Goal: Entertainment & Leisure: Consume media (video, audio)

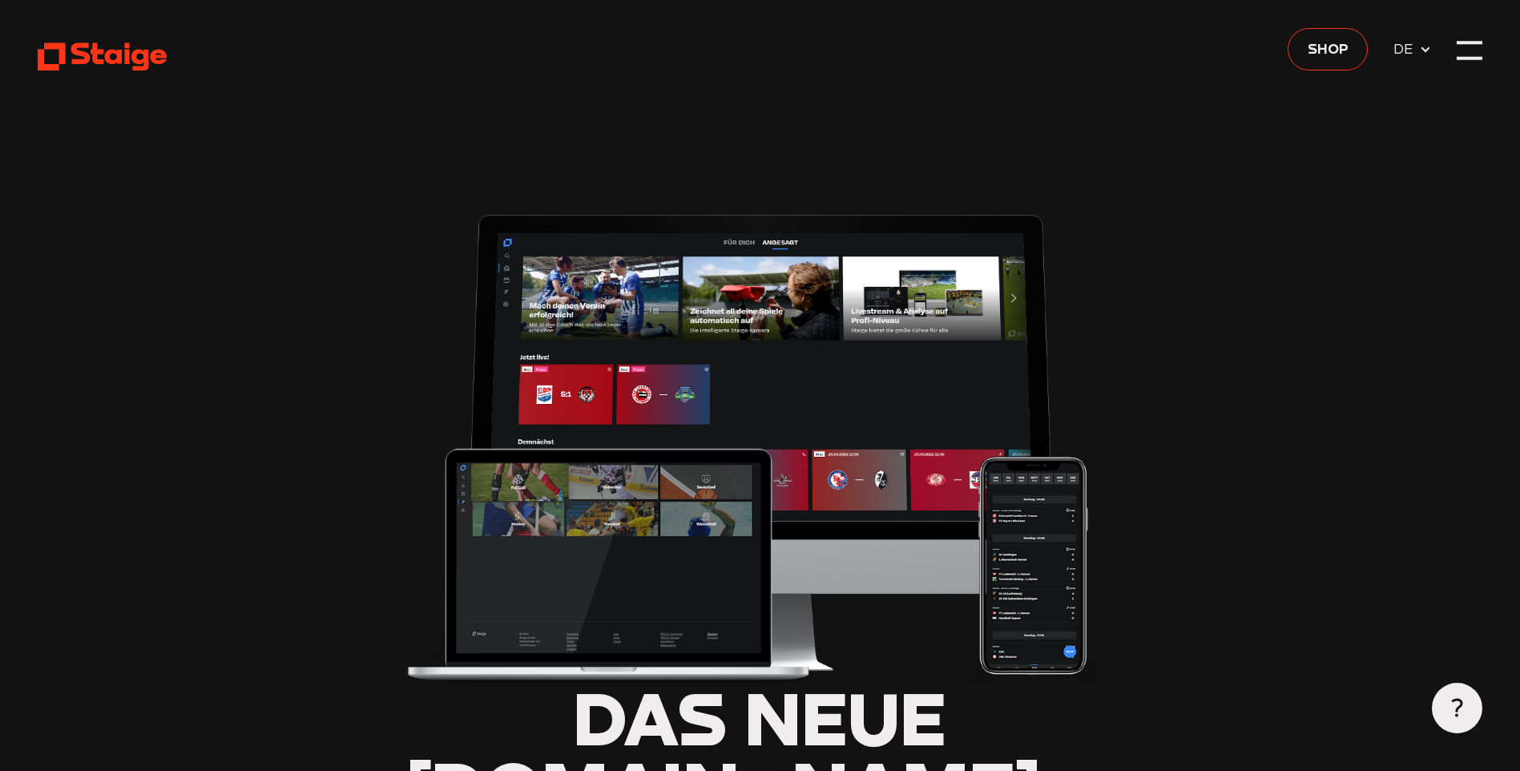
type input "0.8"
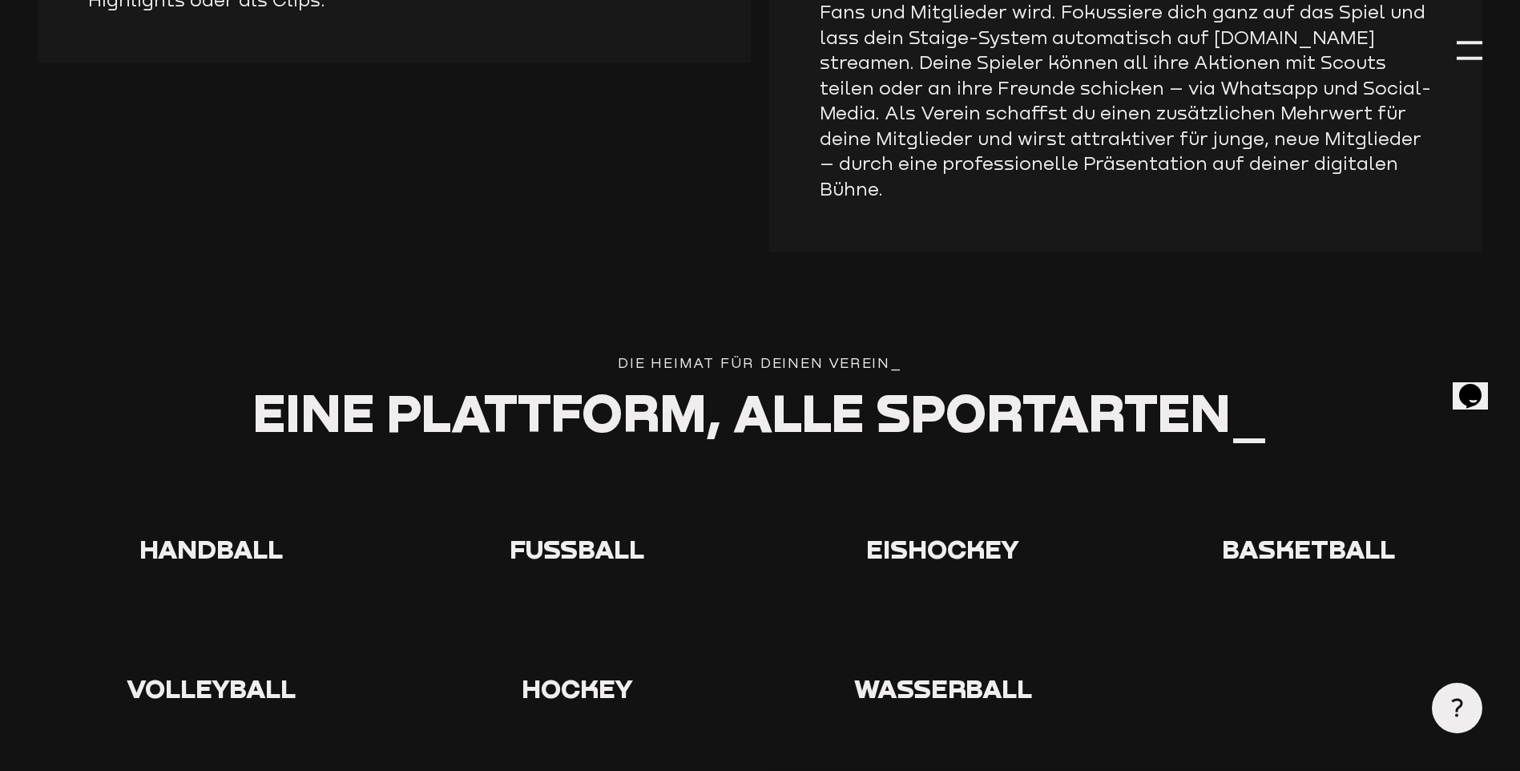
scroll to position [2884, 0]
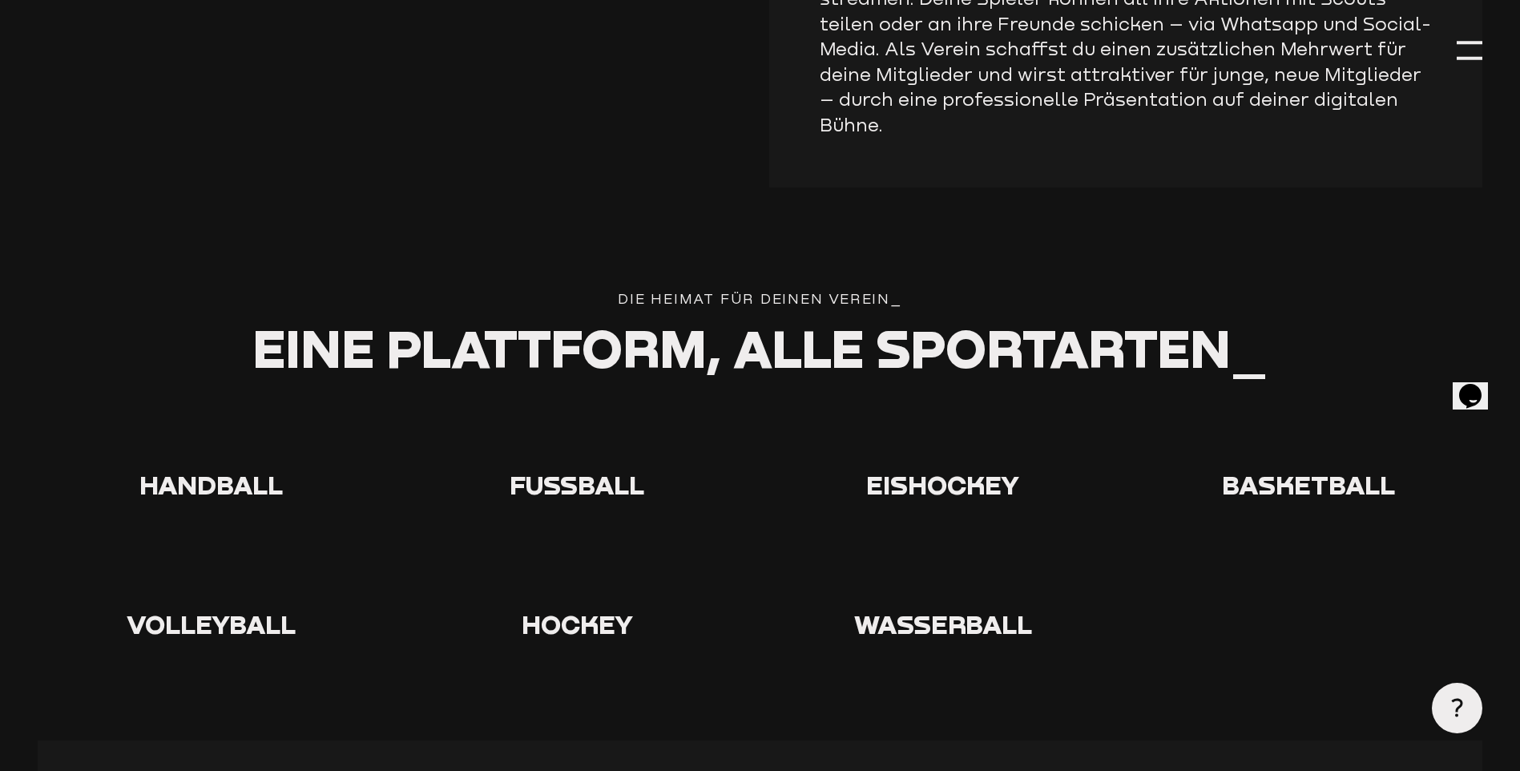
click at [569, 412] on icon at bounding box center [576, 437] width 51 height 51
drag, startPoint x: 582, startPoint y: 298, endPoint x: 581, endPoint y: 311, distance: 12.8
click at [581, 469] on span "Fußball" at bounding box center [577, 484] width 135 height 31
click at [573, 412] on icon at bounding box center [576, 437] width 51 height 51
click at [551, 412] on use at bounding box center [551, 412] width 0 height 0
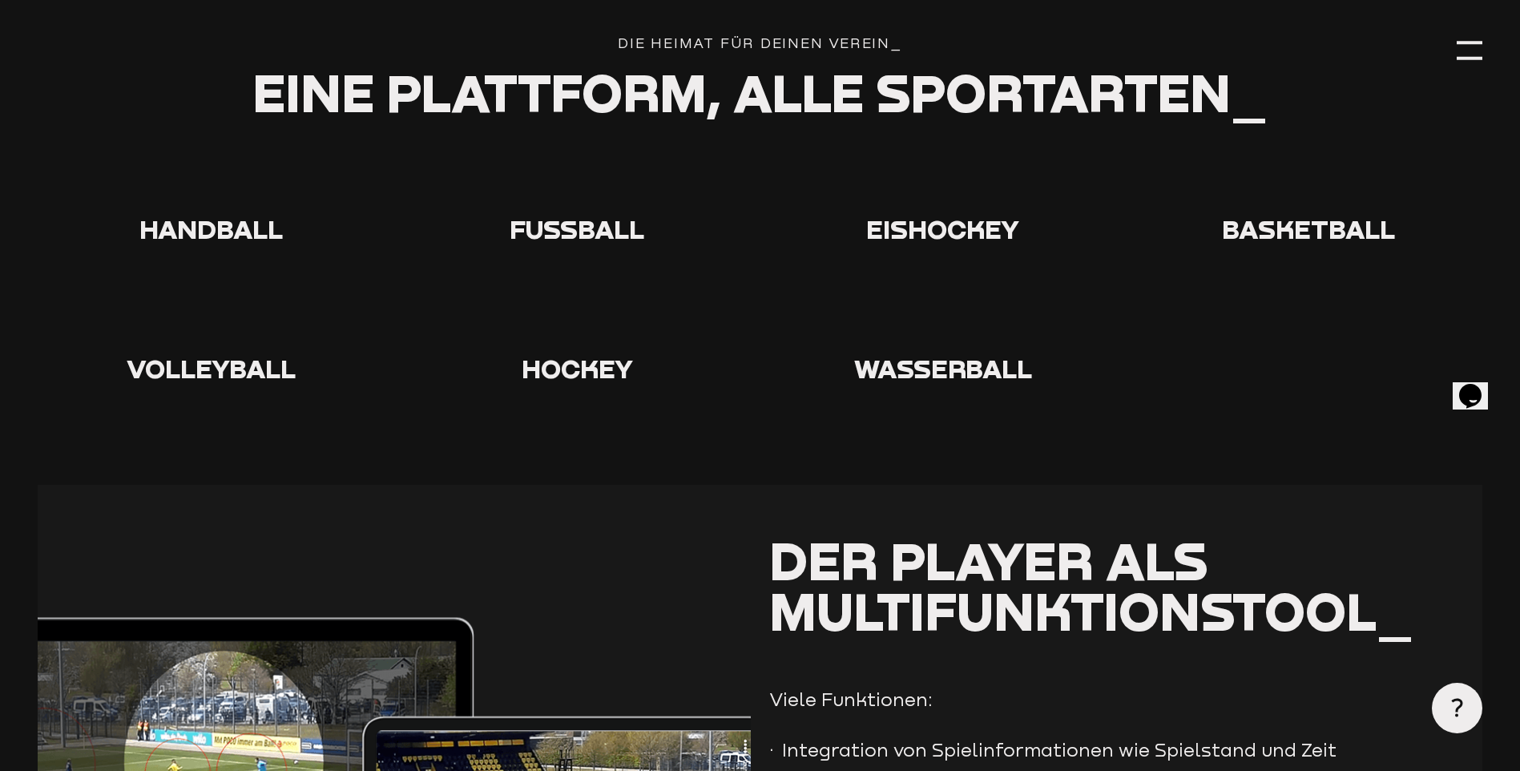
scroll to position [3205, 0]
